Goal: Task Accomplishment & Management: Manage account settings

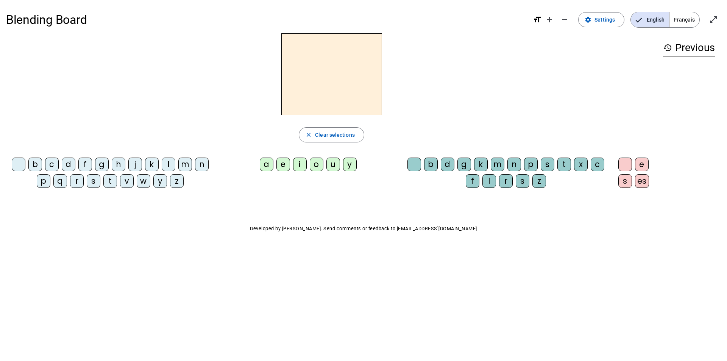
click at [694, 50] on h3 "history Previous" at bounding box center [689, 47] width 52 height 17
click at [694, 20] on span "Français" at bounding box center [685, 19] width 30 height 15
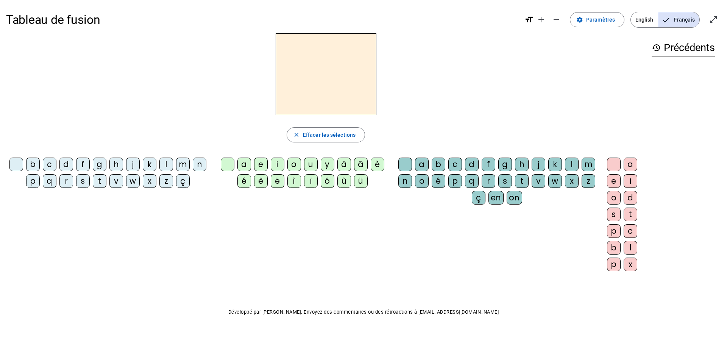
click at [445, 72] on div at bounding box center [326, 74] width 640 height 82
click at [49, 165] on div "c" at bounding box center [50, 165] width 14 height 14
click at [65, 185] on div "r" at bounding box center [66, 181] width 14 height 14
click at [243, 167] on div "a" at bounding box center [245, 165] width 14 height 14
click at [331, 167] on div "y" at bounding box center [328, 165] width 14 height 14
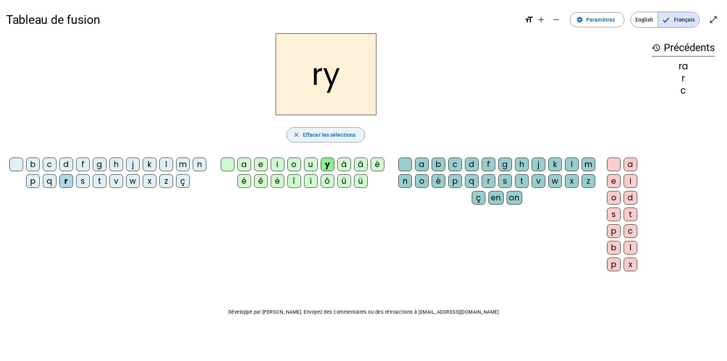
click at [324, 136] on span "Effacer les sélections" at bounding box center [329, 134] width 53 height 9
click at [297, 136] on mat-icon "close" at bounding box center [296, 134] width 7 height 7
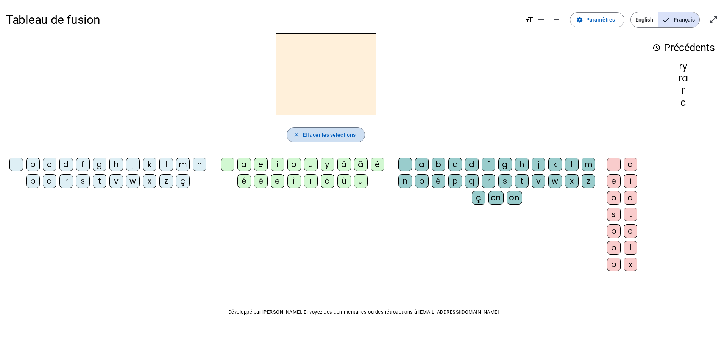
click at [297, 136] on mat-icon "close" at bounding box center [296, 134] width 7 height 7
click at [657, 47] on mat-icon "history" at bounding box center [656, 47] width 9 height 9
click at [605, 16] on span "Paramètres" at bounding box center [600, 19] width 29 height 9
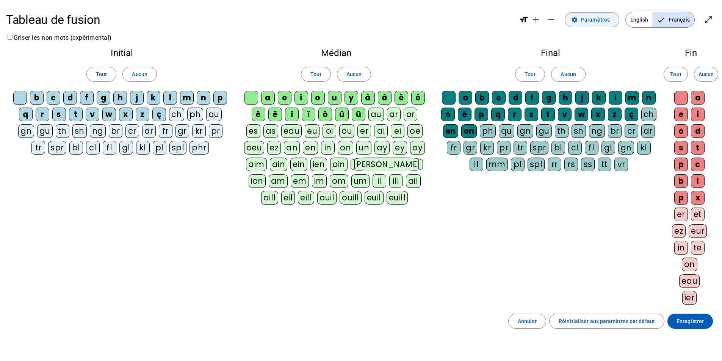
click at [611, 22] on span at bounding box center [592, 20] width 54 height 18
click at [575, 18] on mat-icon "settings" at bounding box center [574, 19] width 7 height 7
click at [534, 322] on span "Annuler" at bounding box center [527, 321] width 19 height 9
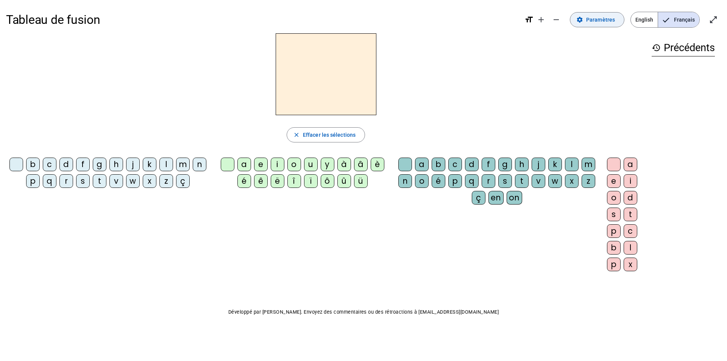
click at [601, 17] on span "Paramètres" at bounding box center [600, 19] width 29 height 9
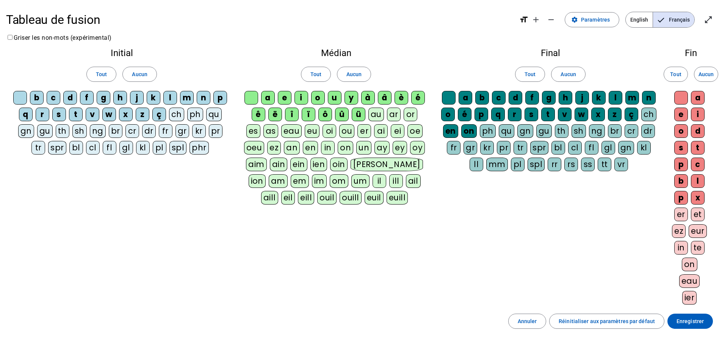
click at [134, 130] on div "cr" at bounding box center [132, 131] width 14 height 14
click at [383, 147] on div "ay" at bounding box center [381, 148] width 15 height 14
click at [472, 132] on div "on" at bounding box center [469, 131] width 16 height 14
click at [470, 128] on div "on" at bounding box center [469, 131] width 16 height 14
click at [383, 146] on div "ay" at bounding box center [381, 148] width 15 height 14
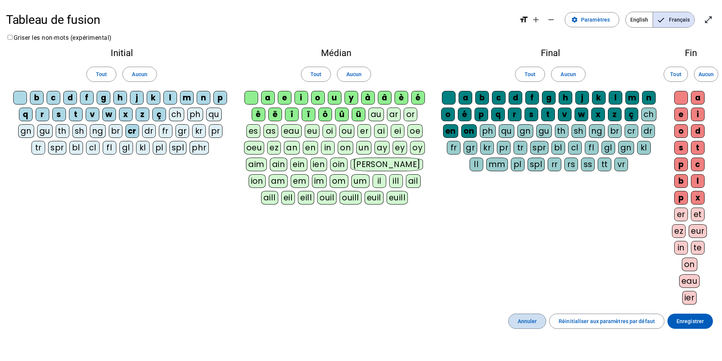
click at [535, 325] on span "Annuler" at bounding box center [527, 321] width 19 height 9
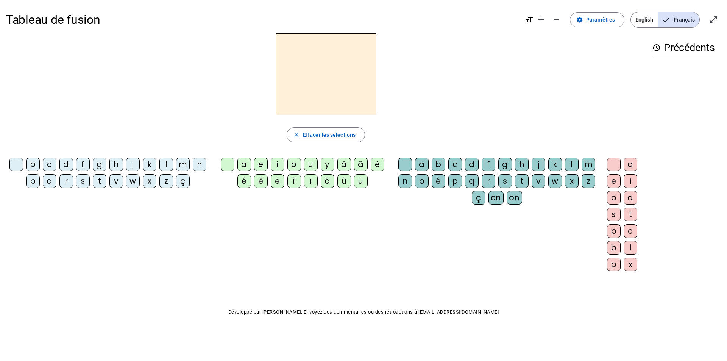
click at [101, 164] on div "g" at bounding box center [100, 165] width 14 height 14
click at [244, 164] on div "a" at bounding box center [245, 165] width 14 height 14
click at [346, 100] on h2 "ga" at bounding box center [326, 74] width 101 height 82
click at [347, 69] on h2 "ga" at bounding box center [326, 74] width 101 height 82
click at [47, 164] on div "c" at bounding box center [50, 165] width 14 height 14
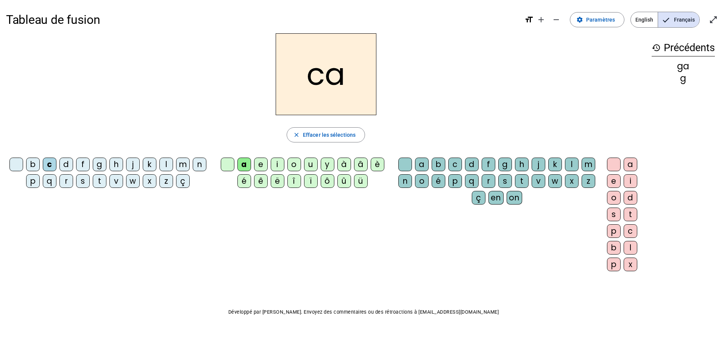
click at [104, 166] on div "g" at bounding box center [100, 165] width 14 height 14
click at [300, 140] on span "button" at bounding box center [326, 135] width 78 height 18
click at [621, 23] on span at bounding box center [598, 20] width 54 height 18
click at [247, 168] on div "a" at bounding box center [245, 165] width 14 height 14
click at [313, 139] on span "button" at bounding box center [326, 135] width 78 height 18
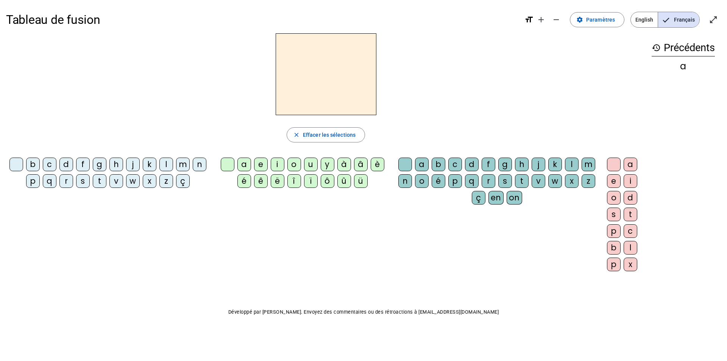
click at [328, 73] on h2 at bounding box center [326, 74] width 101 height 82
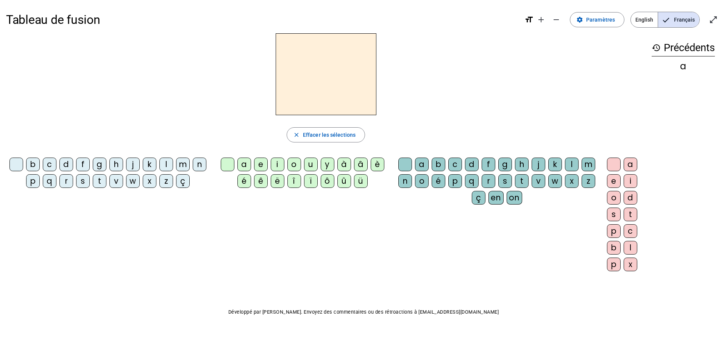
click at [328, 73] on h2 at bounding box center [326, 74] width 101 height 82
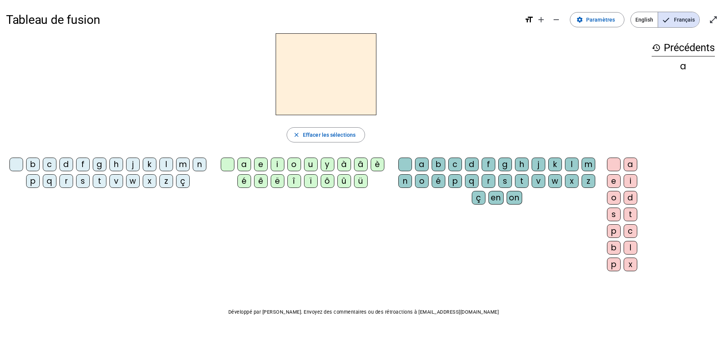
click at [328, 73] on h2 at bounding box center [326, 74] width 101 height 82
click at [327, 73] on h2 at bounding box center [326, 74] width 101 height 82
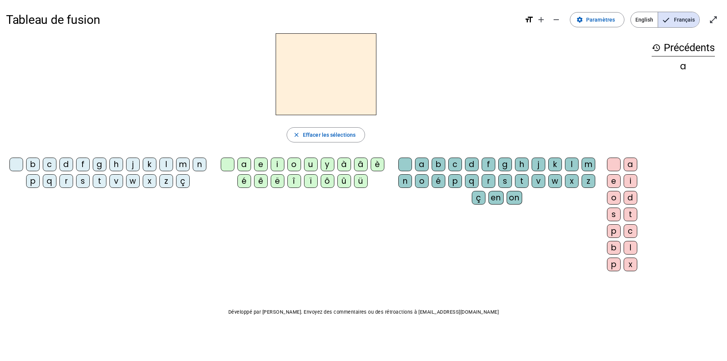
click at [327, 73] on h2 at bounding box center [326, 74] width 101 height 82
click at [103, 180] on div "t" at bounding box center [100, 181] width 14 height 14
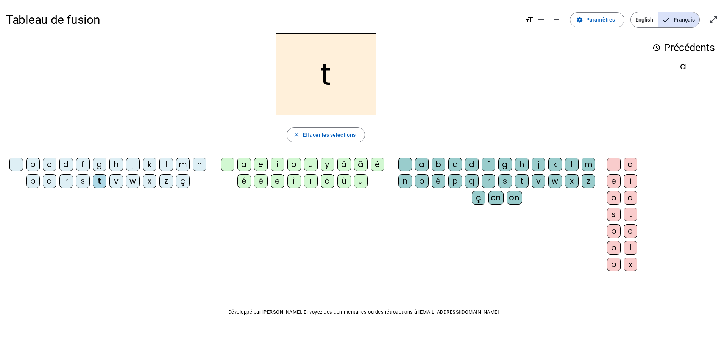
click at [313, 168] on div "u" at bounding box center [311, 165] width 14 height 14
click at [474, 179] on div "q" at bounding box center [472, 181] width 14 height 14
click at [488, 176] on div "r" at bounding box center [489, 181] width 14 height 14
click at [473, 186] on div "q" at bounding box center [472, 181] width 14 height 14
click at [544, 21] on mat-icon "add" at bounding box center [541, 19] width 9 height 9
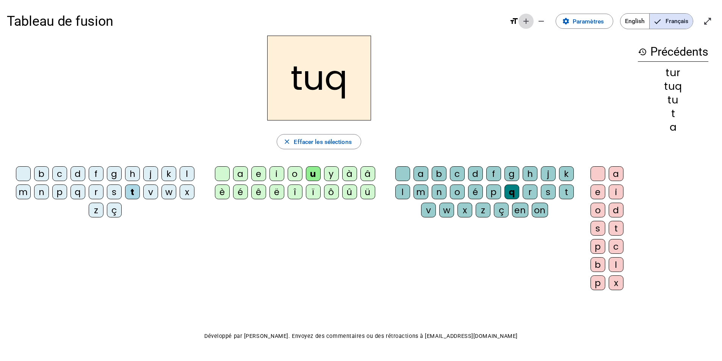
click at [526, 20] on mat-icon "add" at bounding box center [525, 21] width 9 height 9
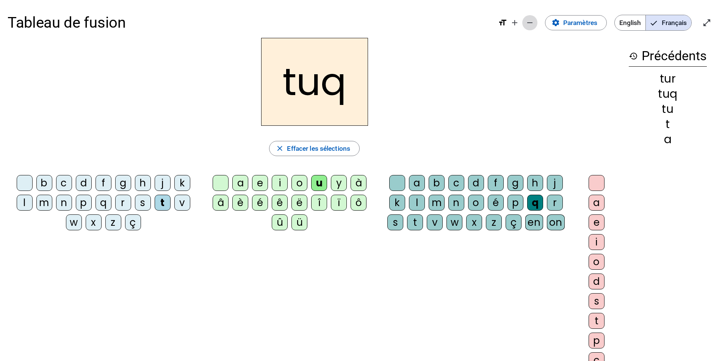
click at [530, 23] on mat-icon "remove" at bounding box center [529, 22] width 9 height 9
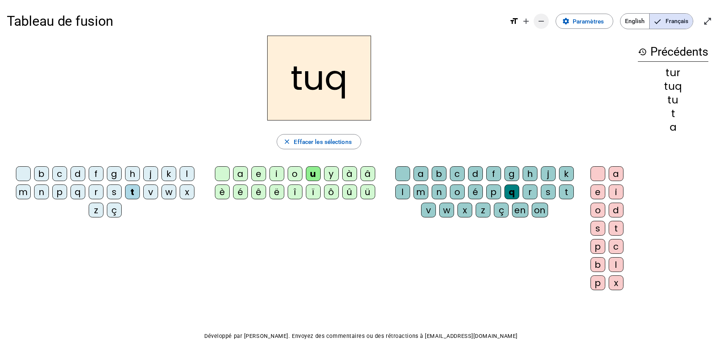
click at [530, 23] on span "Augmenter la taille de la police" at bounding box center [526, 21] width 18 height 18
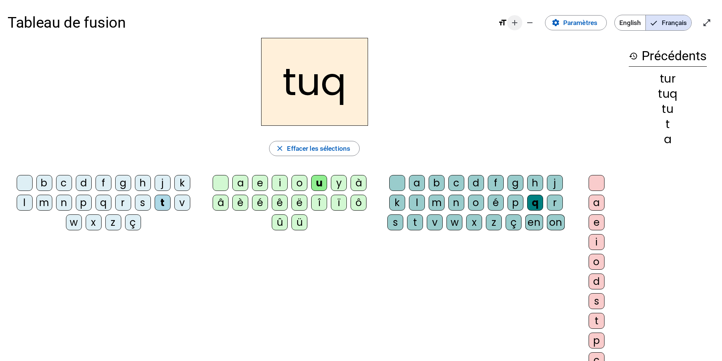
click at [515, 23] on mat-icon "add" at bounding box center [514, 22] width 9 height 9
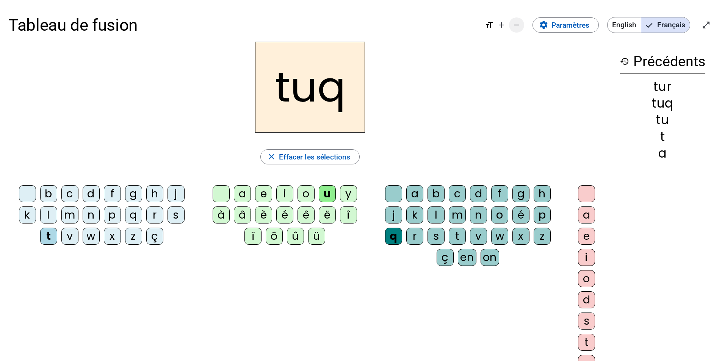
click at [521, 24] on mat-icon "remove" at bounding box center [516, 24] width 9 height 9
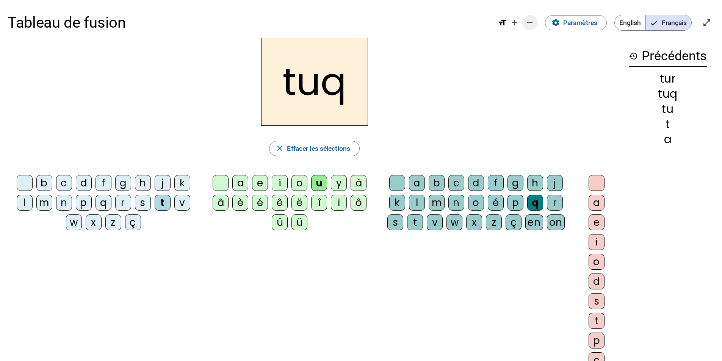
click at [521, 24] on span "Diminuer la taille de la police" at bounding box center [530, 23] width 18 height 18
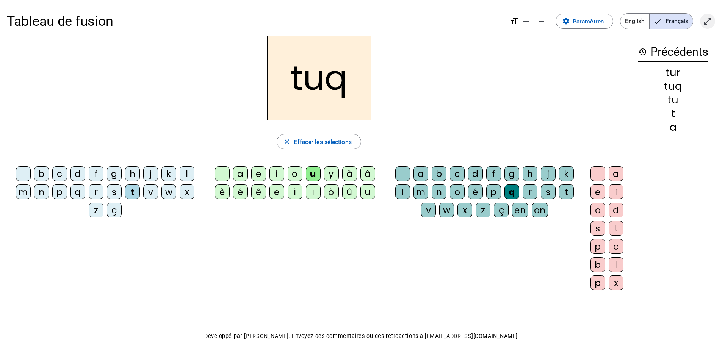
click at [711, 25] on mat-icon "open_in_full" at bounding box center [707, 21] width 9 height 9
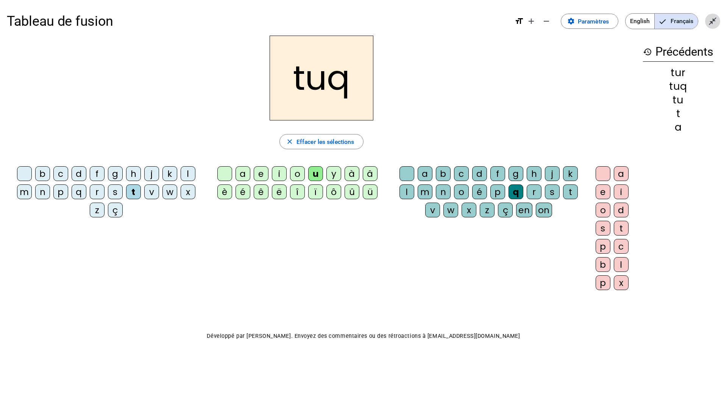
click at [714, 23] on mat-icon "close_fullscreen" at bounding box center [712, 21] width 9 height 9
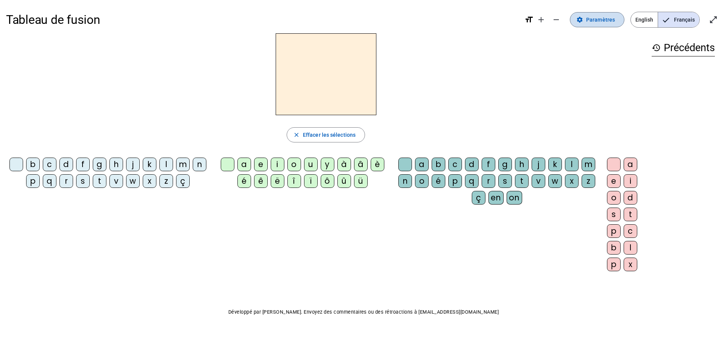
click at [607, 25] on span at bounding box center [598, 20] width 54 height 18
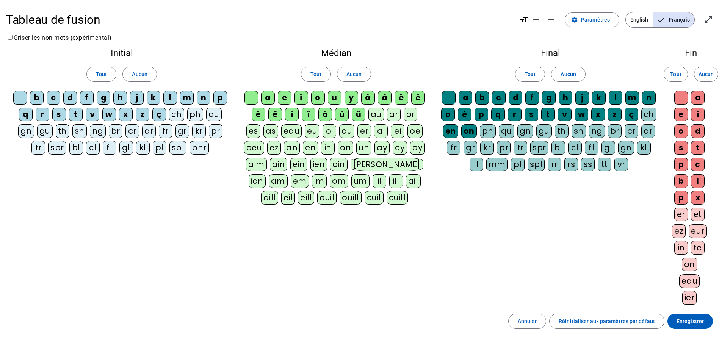
click at [159, 114] on div "ç" at bounding box center [159, 115] width 14 height 14
click at [145, 115] on div "z" at bounding box center [143, 115] width 14 height 14
click at [136, 103] on div "j" at bounding box center [137, 98] width 14 height 14
click at [156, 97] on div "k" at bounding box center [154, 98] width 14 height 14
click at [167, 93] on div "l" at bounding box center [170, 98] width 14 height 14
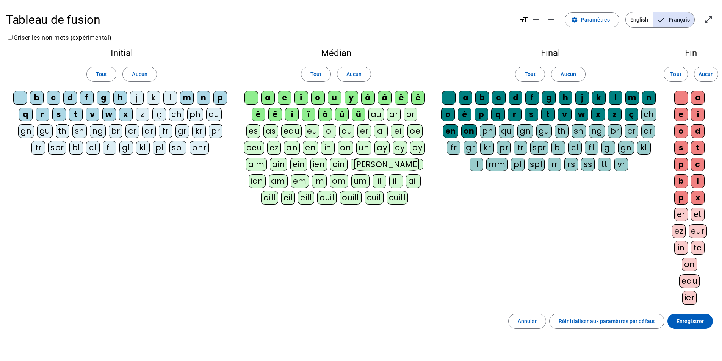
click at [190, 94] on div "m" at bounding box center [187, 98] width 14 height 14
drag, startPoint x: 204, startPoint y: 97, endPoint x: 219, endPoint y: 100, distance: 15.8
click at [204, 97] on div "n" at bounding box center [204, 98] width 14 height 14
drag, startPoint x: 219, startPoint y: 100, endPoint x: 168, endPoint y: 99, distance: 51.5
click at [219, 99] on div "p" at bounding box center [220, 98] width 14 height 14
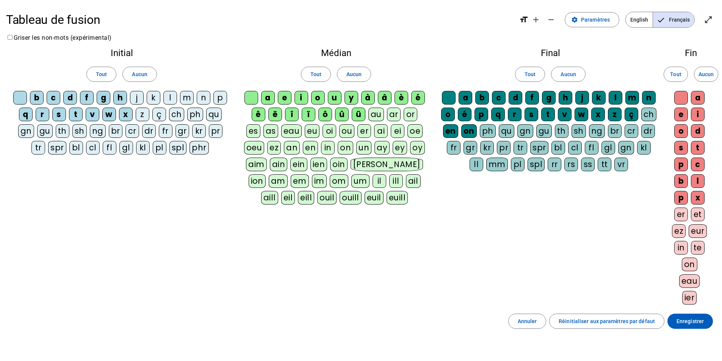
click at [124, 116] on div "x" at bounding box center [126, 115] width 14 height 14
click at [115, 98] on div "h" at bounding box center [120, 98] width 14 height 14
click at [112, 119] on div "w" at bounding box center [109, 115] width 14 height 14
click at [91, 114] on div "v" at bounding box center [93, 115] width 14 height 14
click at [88, 99] on div "f" at bounding box center [87, 98] width 14 height 14
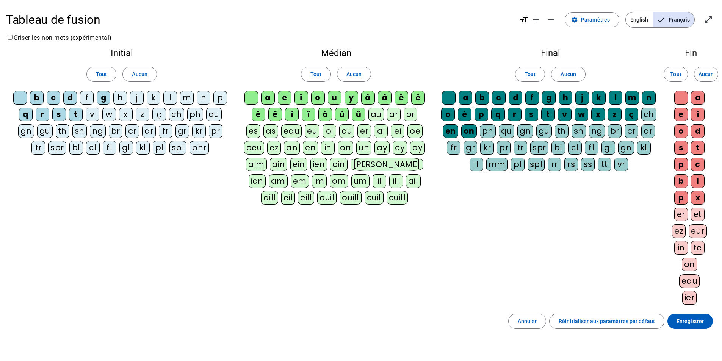
click at [72, 98] on div "d" at bounding box center [70, 98] width 14 height 14
click at [78, 116] on div "t" at bounding box center [76, 115] width 14 height 14
click at [62, 112] on div "s" at bounding box center [59, 115] width 14 height 14
click at [37, 119] on div "r" at bounding box center [43, 115] width 14 height 14
click at [36, 97] on div "b" at bounding box center [37, 98] width 14 height 14
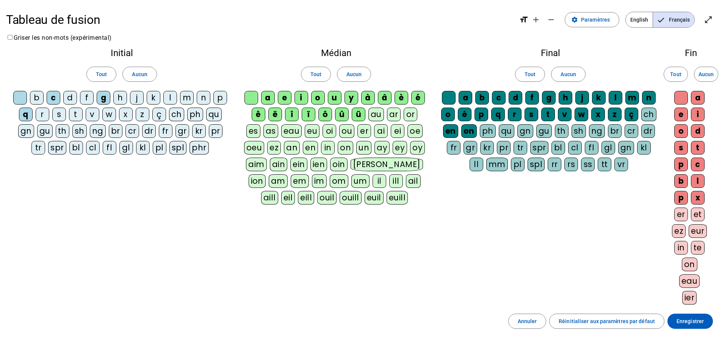
click at [32, 114] on div "q" at bounding box center [26, 115] width 14 height 14
click at [565, 72] on span "Aucun" at bounding box center [567, 74] width 15 height 9
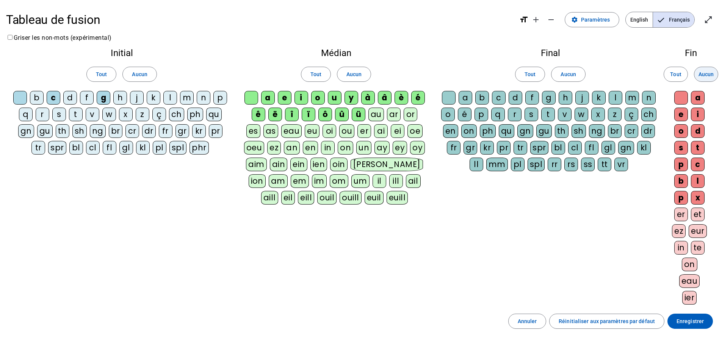
click at [710, 74] on span "Aucun" at bounding box center [705, 74] width 15 height 9
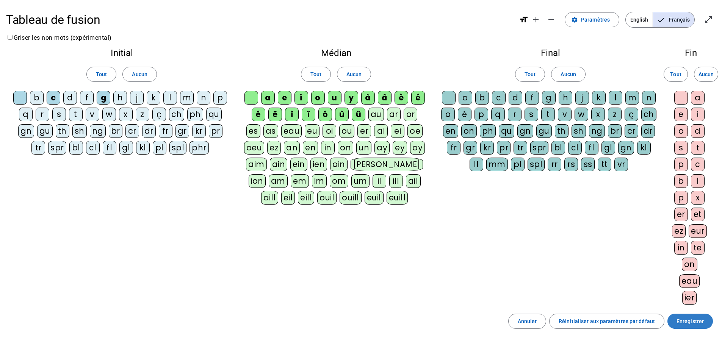
click at [696, 325] on span "Enregistrer" at bounding box center [689, 321] width 27 height 9
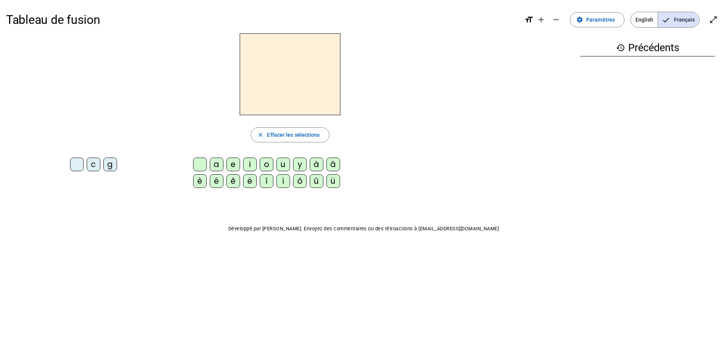
click at [95, 166] on div "c" at bounding box center [94, 165] width 14 height 14
click at [216, 164] on div "a" at bounding box center [217, 165] width 14 height 14
click at [299, 135] on span "Effacer les sélections" at bounding box center [293, 134] width 53 height 9
click at [92, 167] on div "c" at bounding box center [94, 165] width 14 height 14
click at [233, 165] on div "e" at bounding box center [234, 165] width 14 height 14
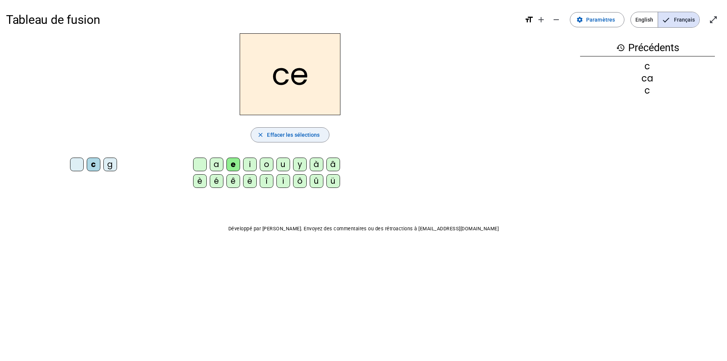
click at [291, 141] on span "button" at bounding box center [290, 135] width 78 height 18
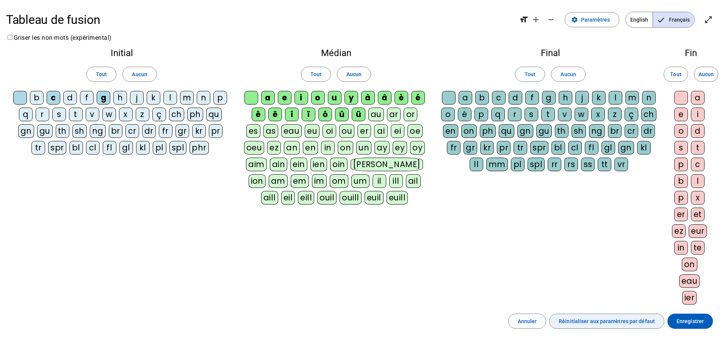
click at [617, 325] on span "Réinitialiser aux paramètres par défaut" at bounding box center [606, 321] width 96 height 9
